Goal: Communication & Community: Answer question/provide support

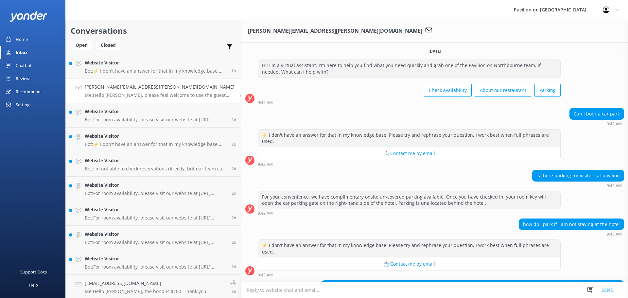
scroll to position [129, 0]
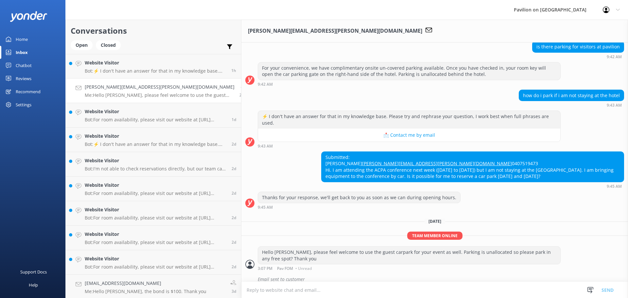
click at [24, 51] on div "Inbox" at bounding box center [22, 52] width 12 height 13
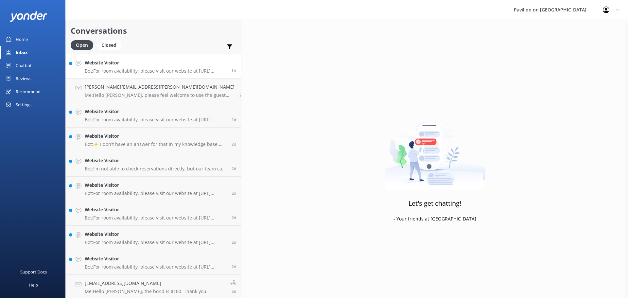
click at [121, 66] on h4 "Website Visitor" at bounding box center [156, 62] width 142 height 7
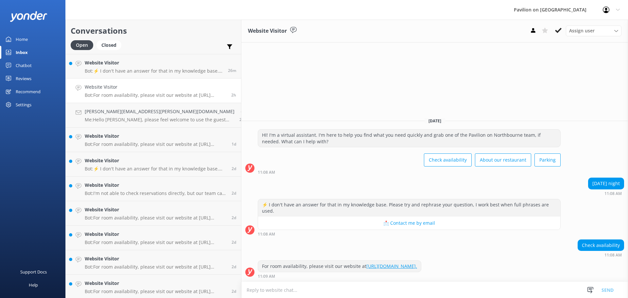
click at [129, 68] on p "Bot: ⚡ I don't have an answer for that in my knowledge base. Please try and rep…" at bounding box center [154, 71] width 138 height 6
